Goal: Task Accomplishment & Management: Manage account settings

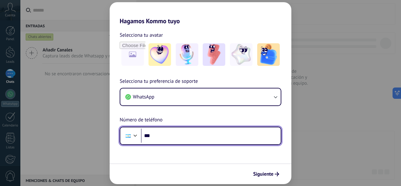
click at [187, 139] on input "***" at bounding box center [211, 135] width 140 height 14
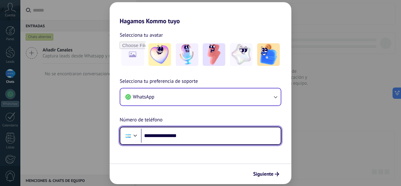
type input "**********"
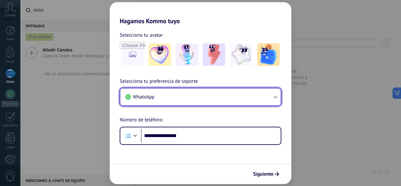
click at [180, 96] on button "WhatsApp" at bounding box center [200, 96] width 160 height 17
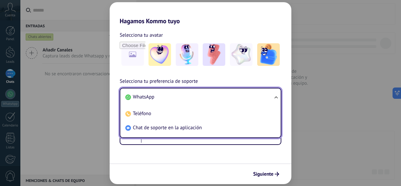
click at [180, 96] on li "WhatsApp" at bounding box center [199, 97] width 153 height 14
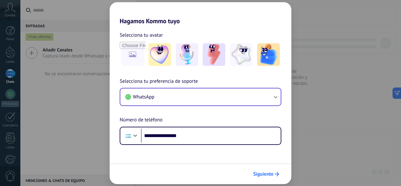
click at [257, 172] on span "Siguiente" at bounding box center [263, 174] width 20 height 4
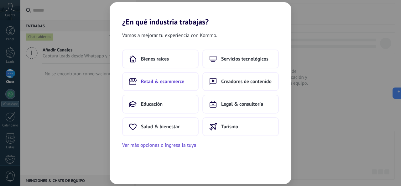
click at [180, 84] on span "Retail & ecommerce" at bounding box center [162, 81] width 43 height 6
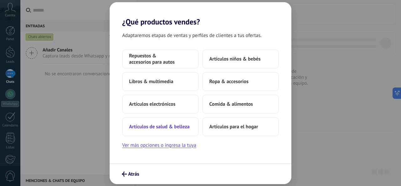
click at [175, 130] on button "Artículos de salud & belleza" at bounding box center [160, 126] width 76 height 19
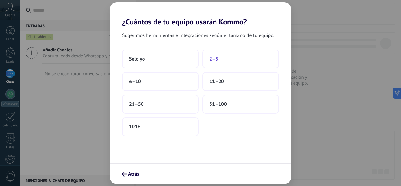
click at [229, 62] on button "2–5" at bounding box center [240, 58] width 76 height 19
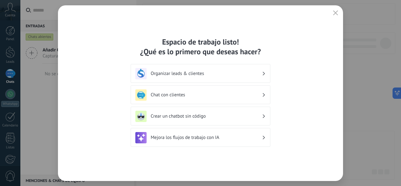
click at [227, 97] on h3 "Chat con clientes" at bounding box center [206, 95] width 111 height 6
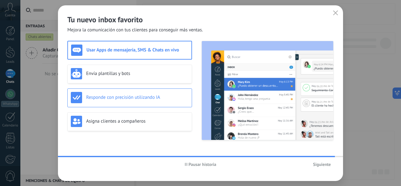
click at [177, 100] on h3 "Responde con precisión utilizando IA" at bounding box center [137, 97] width 102 height 6
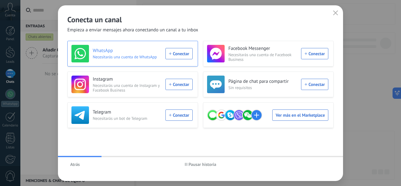
click at [174, 53] on div "WhatsApp Necesitarás una cuenta de WhatsApp Conectar" at bounding box center [131, 54] width 121 height 18
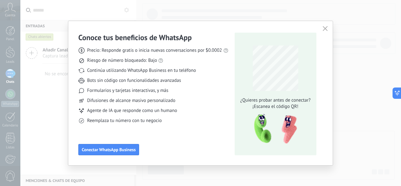
click at [324, 26] on icon "button" at bounding box center [325, 28] width 5 height 5
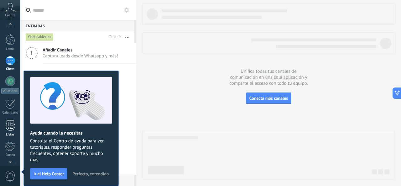
scroll to position [12, 0]
click at [12, 85] on div at bounding box center [10, 82] width 10 height 10
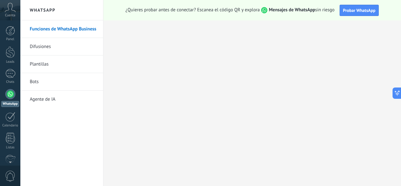
click at [39, 86] on link "Bots" at bounding box center [63, 82] width 67 height 18
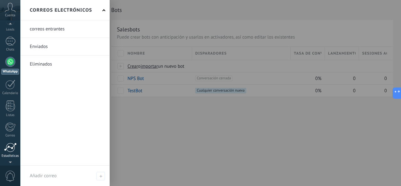
scroll to position [75, 0]
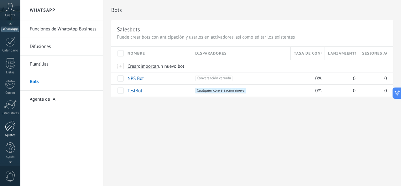
click at [10, 127] on div at bounding box center [10, 125] width 11 height 11
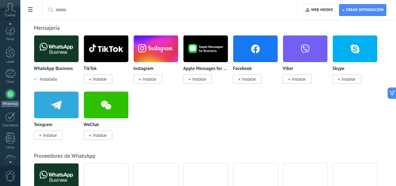
click at [8, 93] on div at bounding box center [10, 94] width 10 height 10
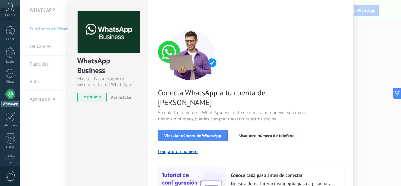
scroll to position [31, 0]
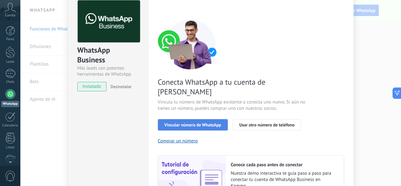
click at [204, 122] on span "Vincular número de WhatsApp" at bounding box center [192, 124] width 57 height 4
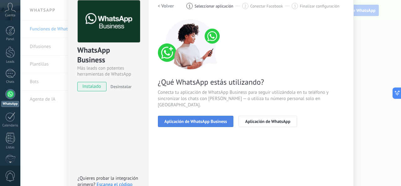
click at [215, 119] on span "Aplicación de WhatsApp Business" at bounding box center [195, 121] width 63 height 4
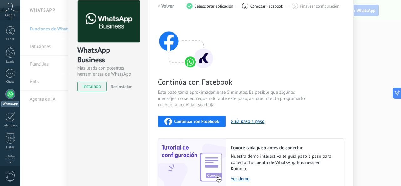
click at [158, 4] on h2 "< Volver" at bounding box center [166, 6] width 16 height 6
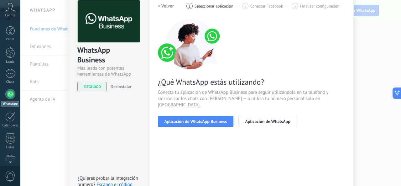
click at [201, 106] on div "¿Qué WhatsApp estás utilizando? Conecta tu aplicación de WhatsApp Business para…" at bounding box center [251, 73] width 186 height 108
click at [203, 119] on span "Aplicación de WhatsApp Business" at bounding box center [195, 121] width 63 height 4
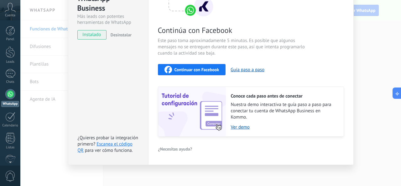
scroll to position [85, 0]
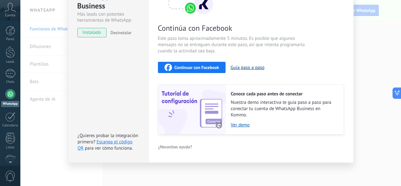
click at [247, 69] on button "Guía paso a paso" at bounding box center [248, 68] width 34 height 6
click at [208, 68] on span "Continuar con Facebook" at bounding box center [196, 67] width 45 height 4
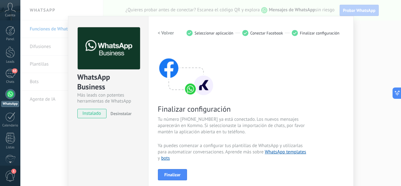
scroll to position [0, 0]
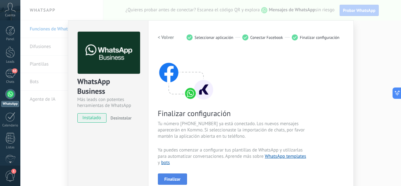
click at [177, 177] on span "Finalizar" at bounding box center [172, 179] width 16 height 4
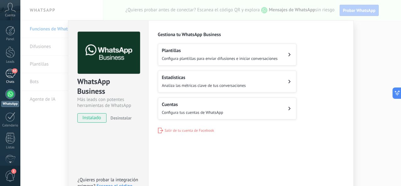
click at [9, 76] on div "65" at bounding box center [10, 73] width 10 height 9
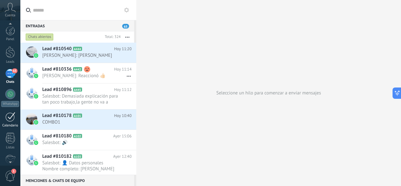
scroll to position [31, 0]
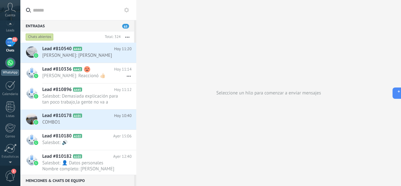
click at [12, 60] on div at bounding box center [10, 63] width 10 height 10
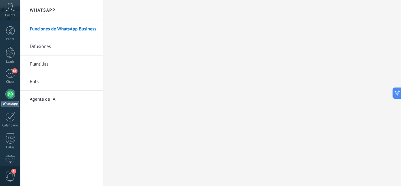
click at [39, 82] on link "Bots" at bounding box center [63, 82] width 67 height 18
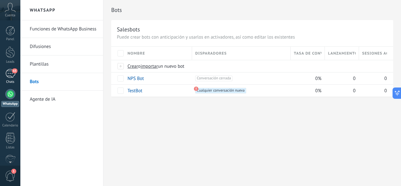
click at [9, 70] on div "65" at bounding box center [10, 73] width 10 height 9
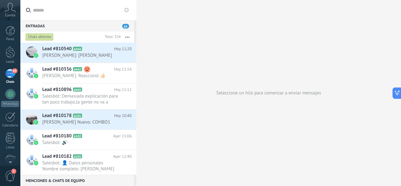
click at [127, 35] on button "button" at bounding box center [127, 36] width 13 height 11
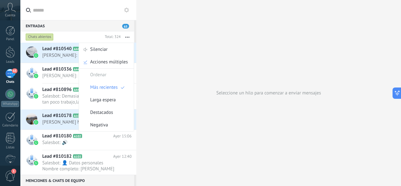
click at [126, 10] on icon at bounding box center [126, 10] width 5 height 5
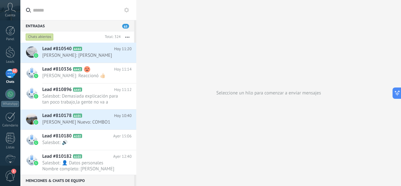
click at [126, 10] on icon at bounding box center [126, 10] width 5 height 5
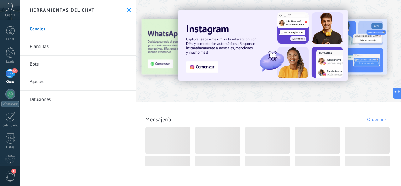
click at [127, 11] on icon at bounding box center [129, 10] width 4 height 4
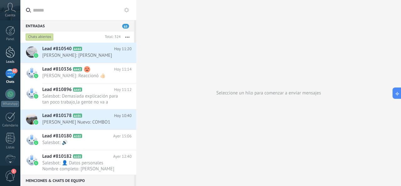
click at [14, 50] on div at bounding box center [10, 52] width 9 height 12
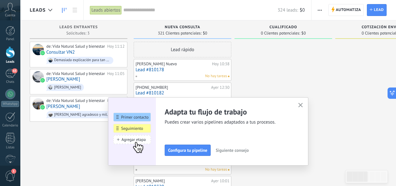
click at [301, 106] on icon "button" at bounding box center [301, 105] width 5 height 5
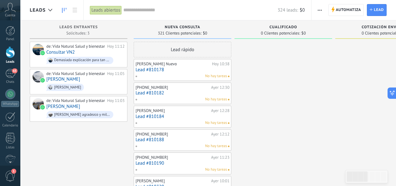
click at [319, 13] on span "button" at bounding box center [320, 10] width 4 height 12
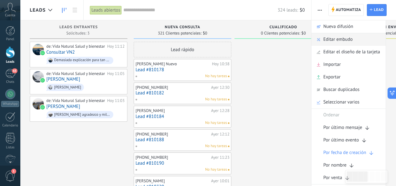
click at [346, 36] on span "Editar embudo" at bounding box center [338, 39] width 29 height 13
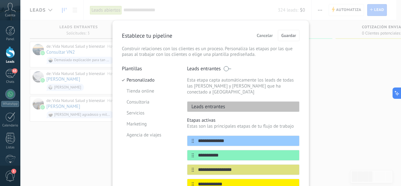
click at [232, 101] on div "Leads entrantes" at bounding box center [243, 106] width 112 height 11
click at [231, 103] on div "Leads entrantes" at bounding box center [243, 106] width 112 height 11
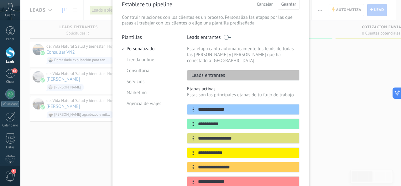
click at [207, 72] on p "Leads entrantes" at bounding box center [206, 75] width 38 height 6
drag, startPoint x: 241, startPoint y: 70, endPoint x: 206, endPoint y: 70, distance: 34.5
click at [206, 70] on div "Leads entrantes" at bounding box center [243, 75] width 112 height 11
click at [238, 71] on div "Leads entrantes" at bounding box center [243, 75] width 112 height 11
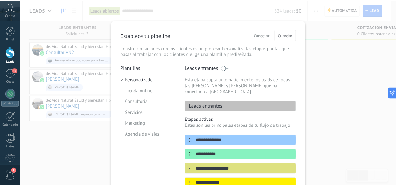
scroll to position [0, 0]
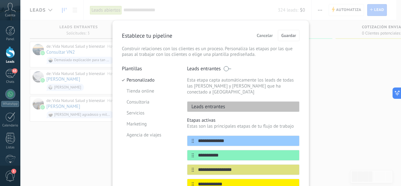
click at [271, 37] on span "Cancelar" at bounding box center [265, 35] width 16 height 4
